Goal: Task Accomplishment & Management: Use online tool/utility

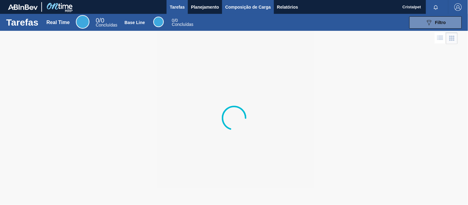
click at [241, 7] on span "Composição de Carga" at bounding box center [248, 6] width 46 height 7
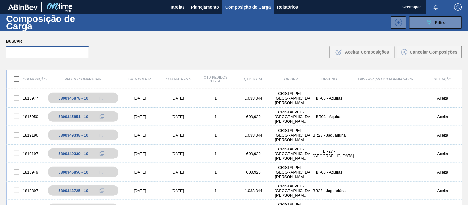
click at [44, 52] on input "text" at bounding box center [47, 52] width 83 height 12
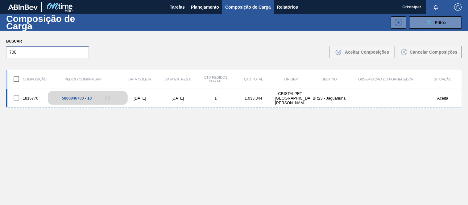
type input "700"
click at [85, 97] on div "5800346700 - 10" at bounding box center [77, 98] width 30 height 5
click at [135, 98] on div "[DATE]" at bounding box center [140, 98] width 38 height 5
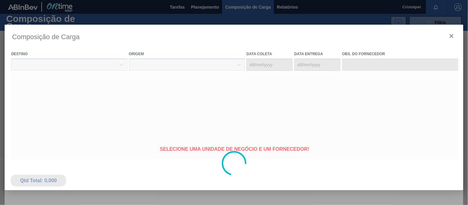
type coleta "[DATE]"
type entrega "[DATE]"
